Goal: Information Seeking & Learning: Learn about a topic

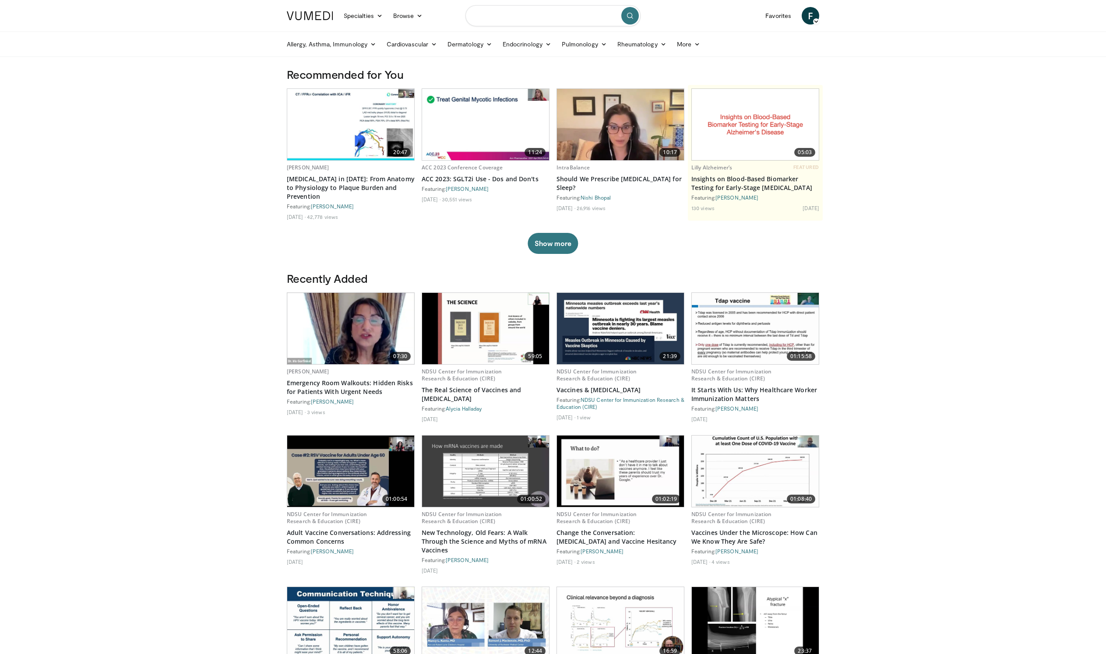
click at [531, 18] on input "Search topics, interventions" at bounding box center [553, 15] width 175 height 21
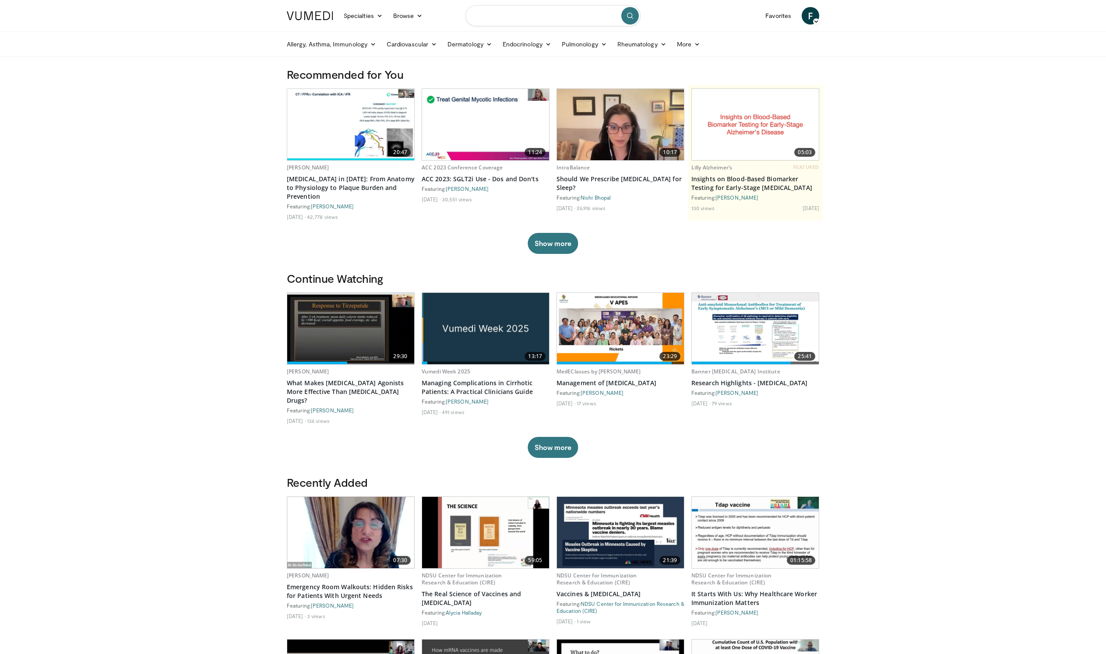
paste input "**********"
type input "**********"
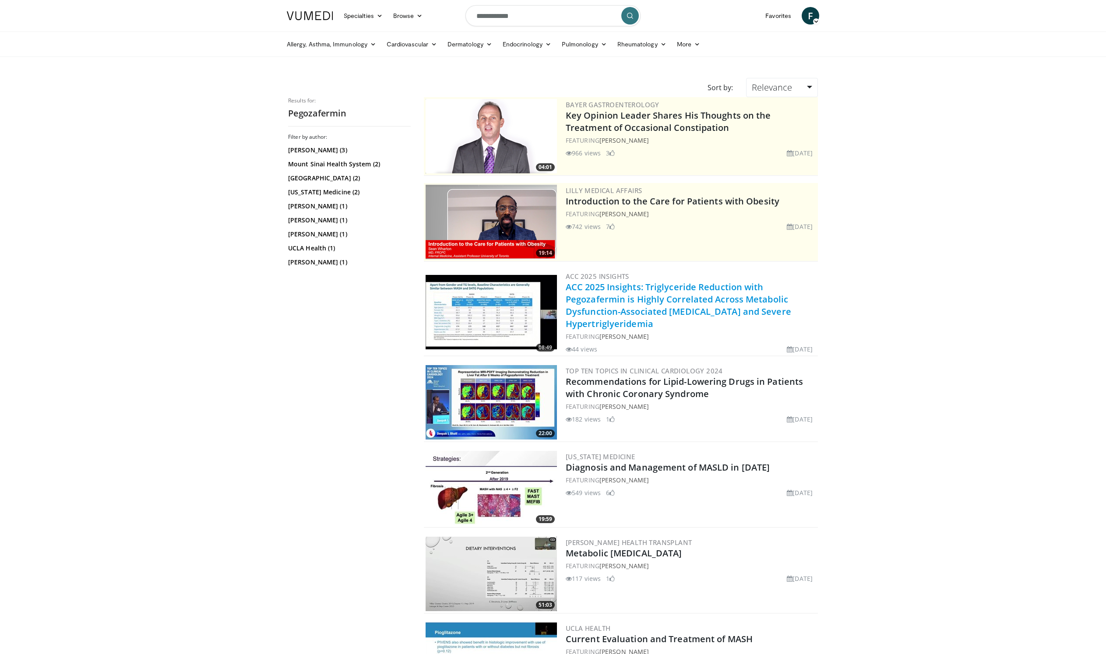
click at [578, 312] on link "ACC 2025 Insights: Triglyceride Reduction with Pegozafermin is Highly Correlate…" at bounding box center [679, 305] width 226 height 49
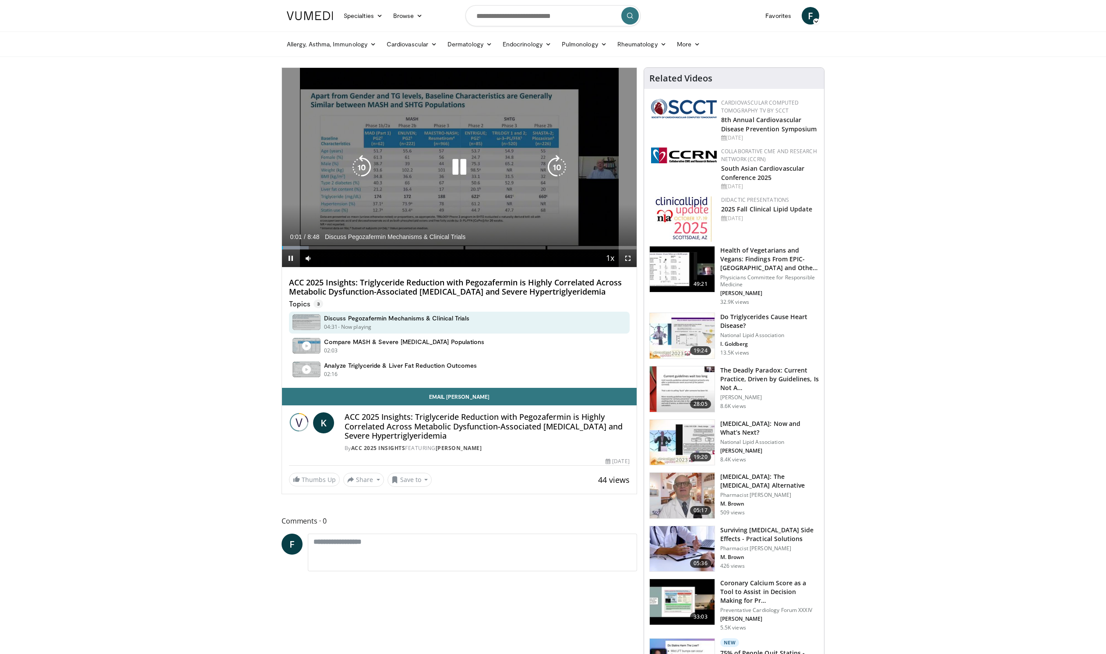
click at [453, 166] on icon "Video Player" at bounding box center [459, 167] width 25 height 25
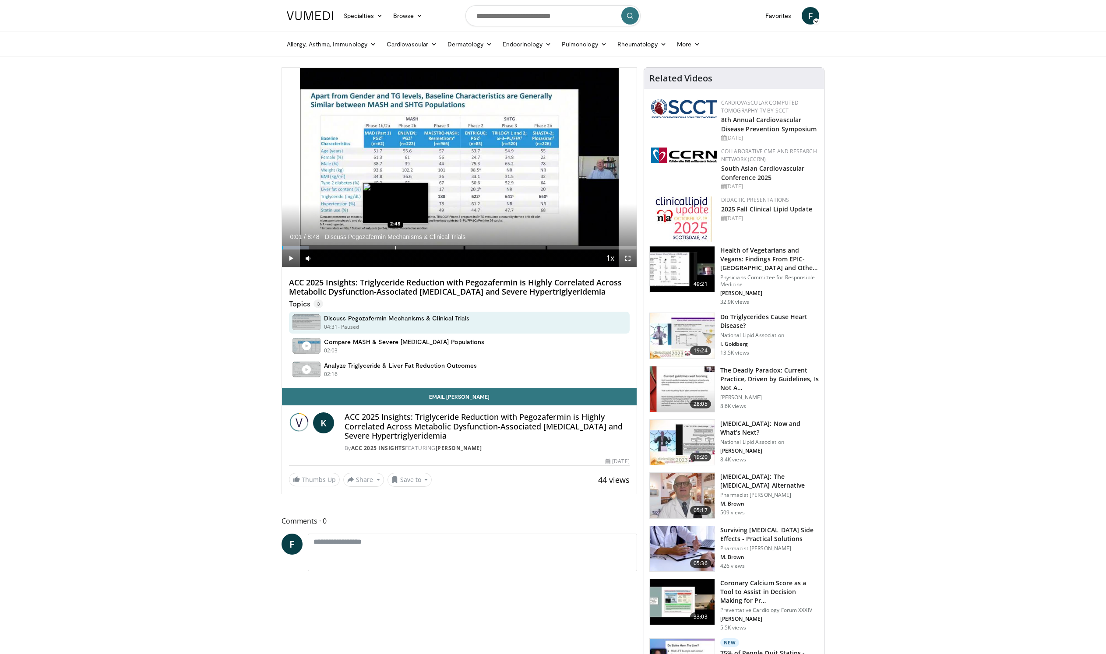
click at [396, 247] on div "Progress Bar" at bounding box center [396, 248] width 1 height 4
click at [408, 248] on div "Progress Bar" at bounding box center [408, 248] width 1 height 4
click at [426, 247] on div "Progress Bar" at bounding box center [426, 248] width 1 height 4
click at [442, 248] on div "Progress Bar" at bounding box center [442, 248] width 1 height 4
click at [475, 250] on div "Current Time 3:59 / Duration 8:48 Discuss Pegozafermin Mechanisms & Clinical Tr…" at bounding box center [459, 259] width 355 height 18
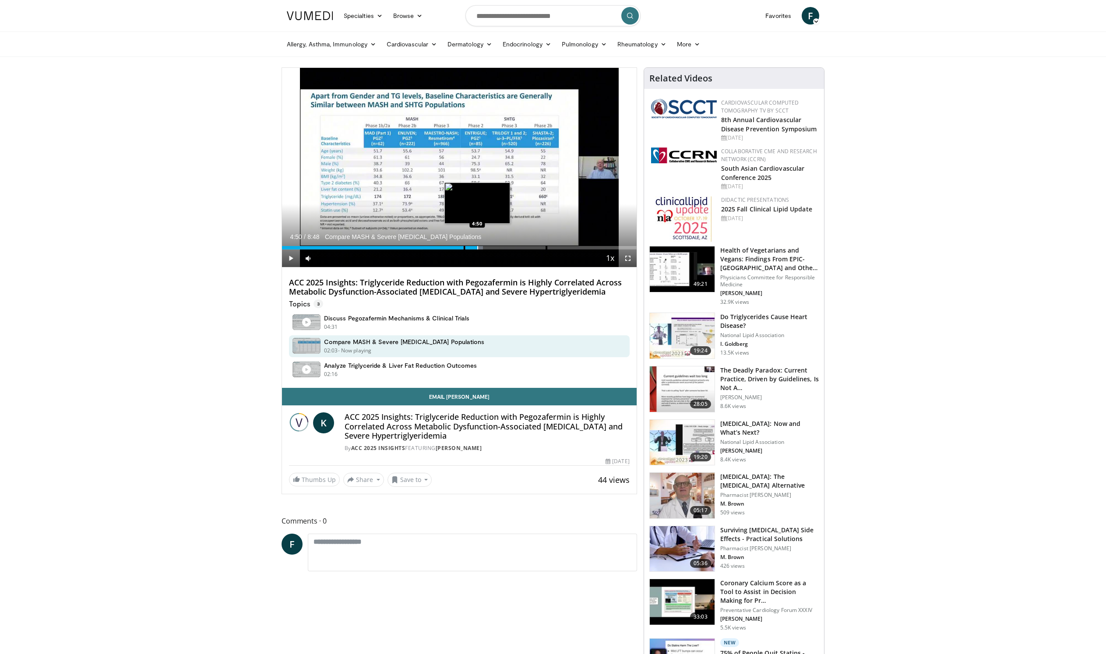
click at [477, 248] on div "Progress Bar" at bounding box center [477, 248] width 1 height 4
click at [497, 247] on div "Progress Bar" at bounding box center [497, 248] width 1 height 4
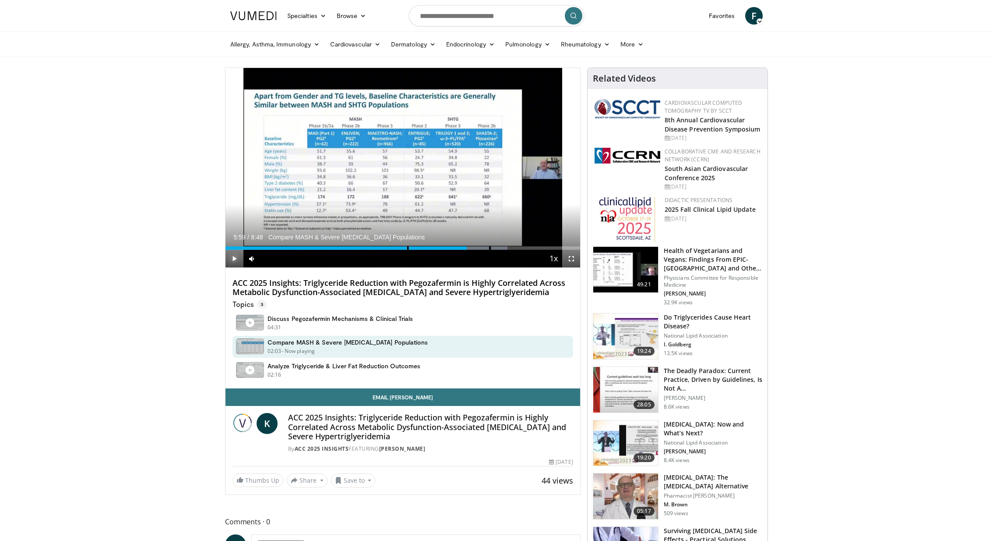
click at [231, 254] on span "Video Player" at bounding box center [235, 259] width 18 height 18
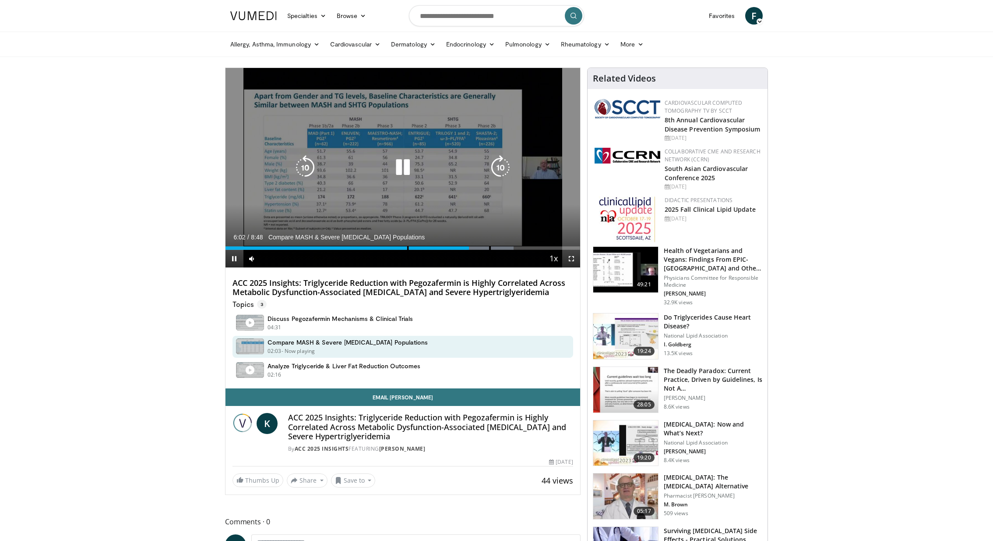
click at [401, 168] on icon "Video Player" at bounding box center [403, 167] width 25 height 25
